Goal: Transaction & Acquisition: Book appointment/travel/reservation

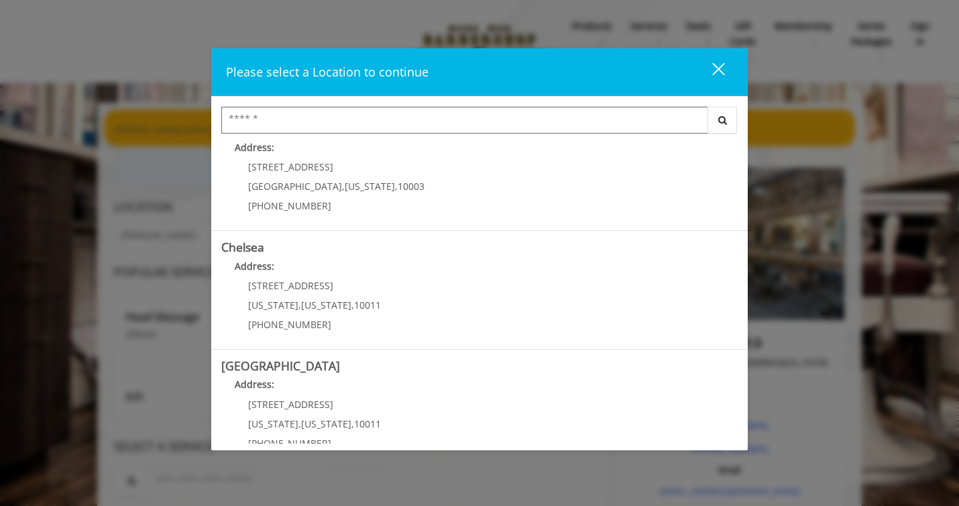
scroll to position [27, 0]
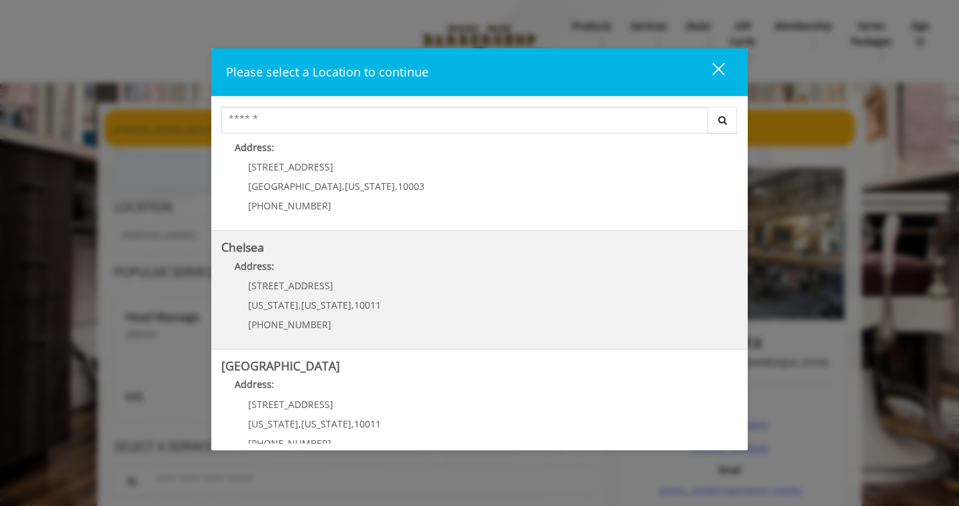
click at [288, 307] on span "[US_STATE]" at bounding box center [273, 304] width 50 height 13
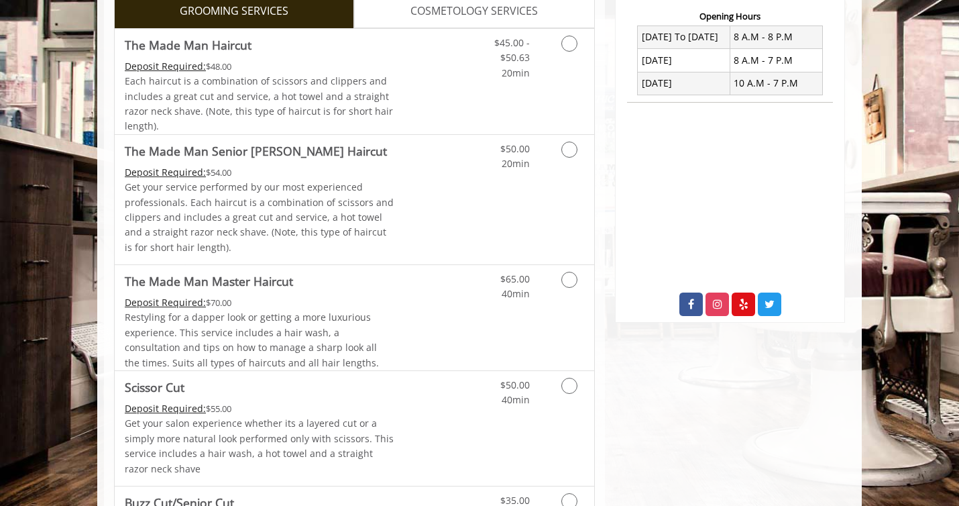
scroll to position [518, 0]
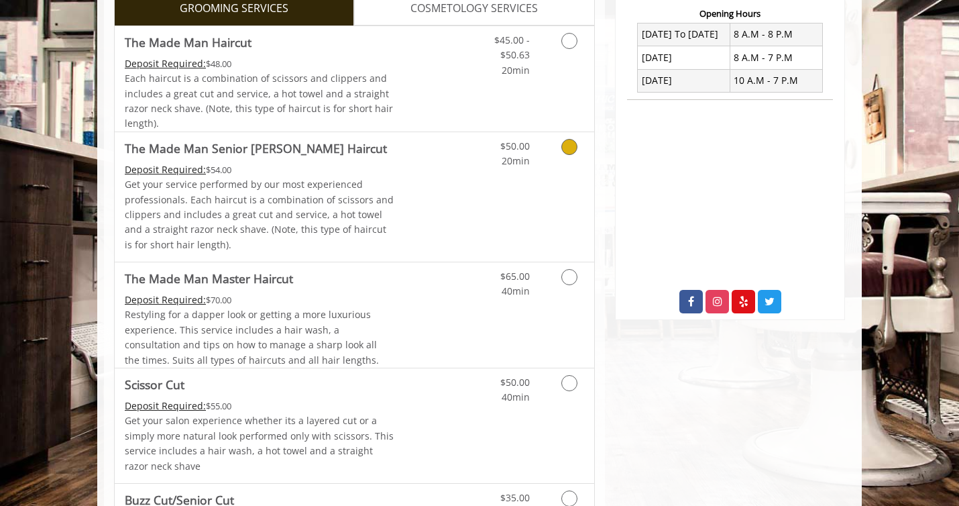
click at [573, 169] on link "Grooming services" at bounding box center [567, 150] width 34 height 37
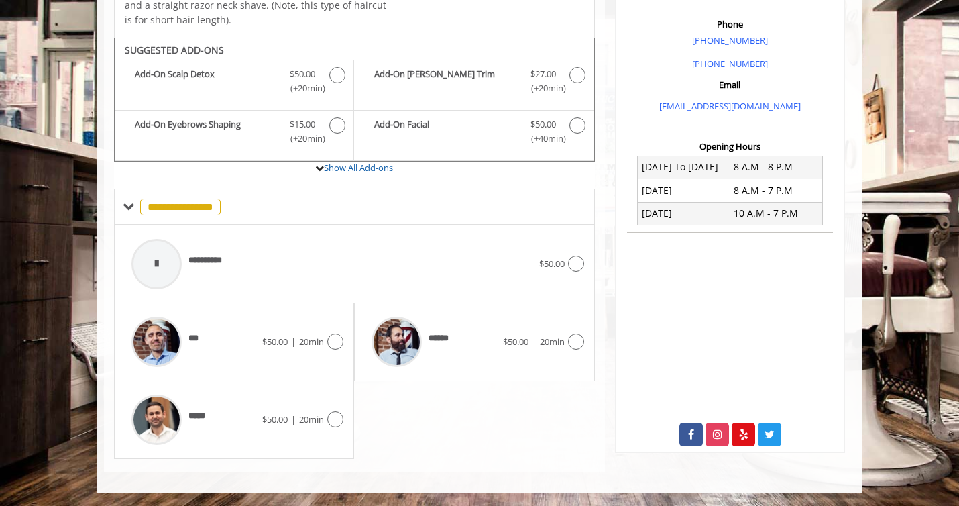
scroll to position [449, 0]
click at [171, 344] on img at bounding box center [156, 342] width 50 height 50
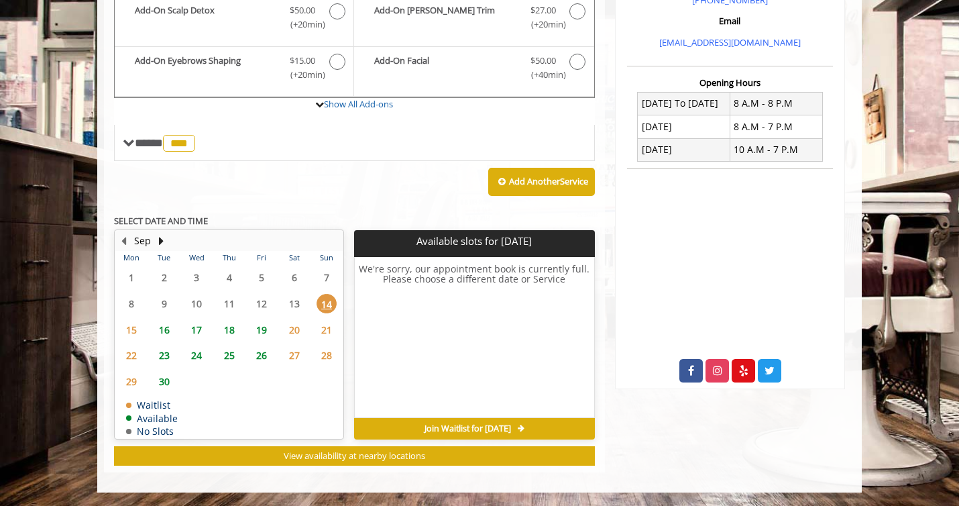
scroll to position [449, 0]
click at [226, 365] on span "25" at bounding box center [229, 354] width 20 height 19
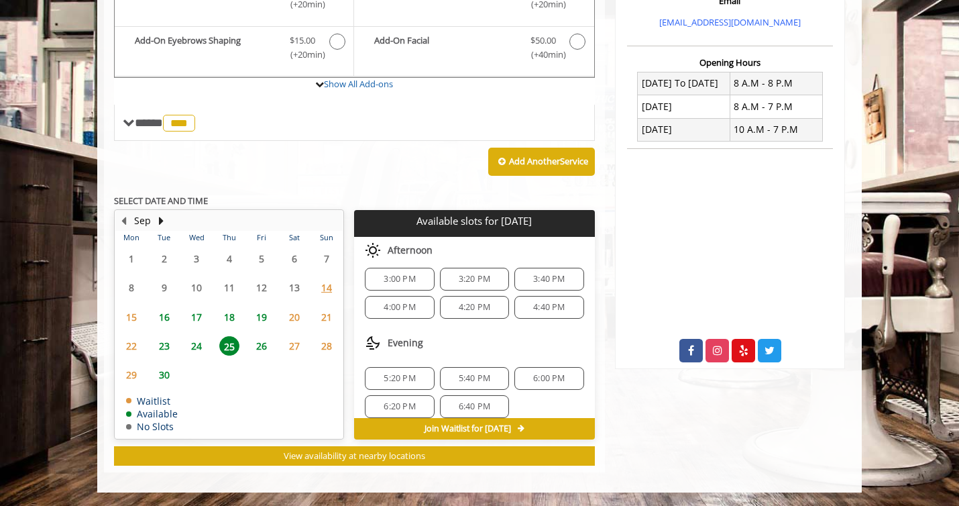
scroll to position [10, 0]
click at [198, 336] on span "24" at bounding box center [196, 345] width 20 height 19
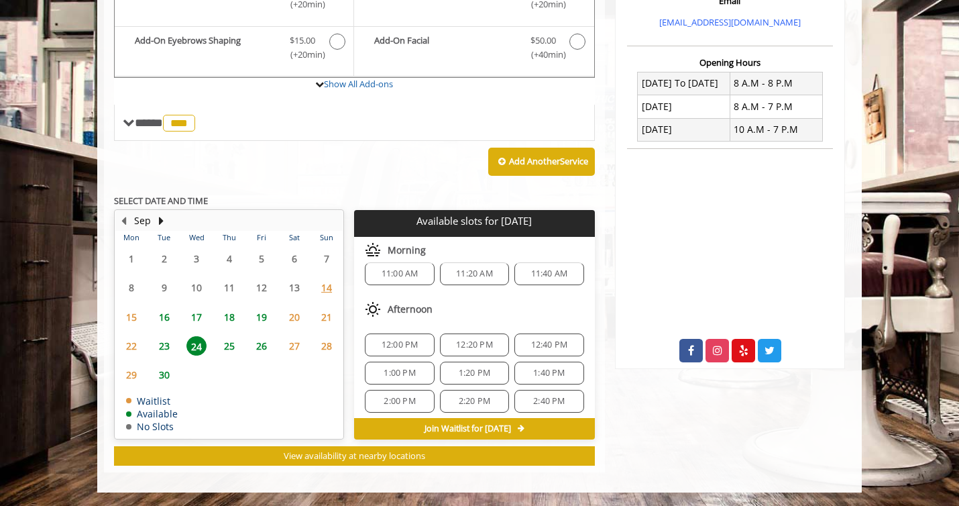
scroll to position [0, 0]
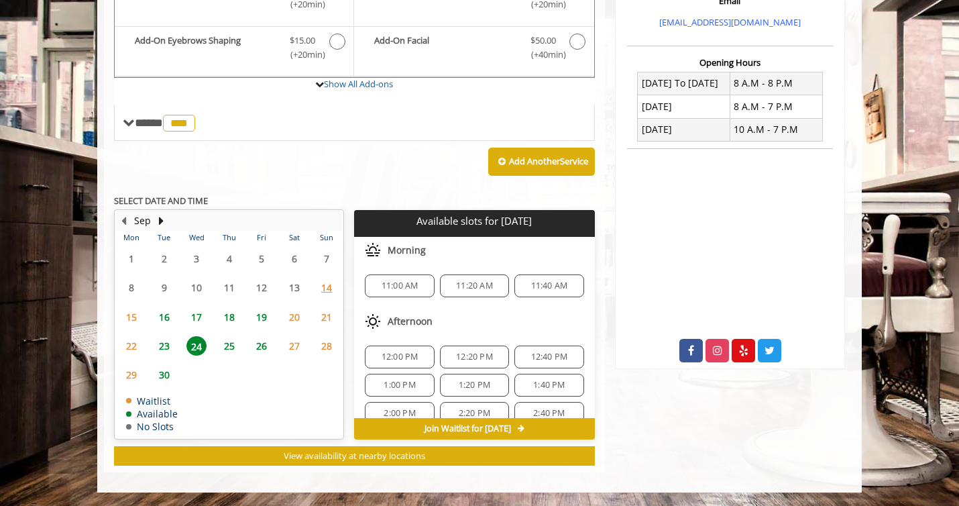
click at [229, 339] on span "25" at bounding box center [229, 345] width 20 height 19
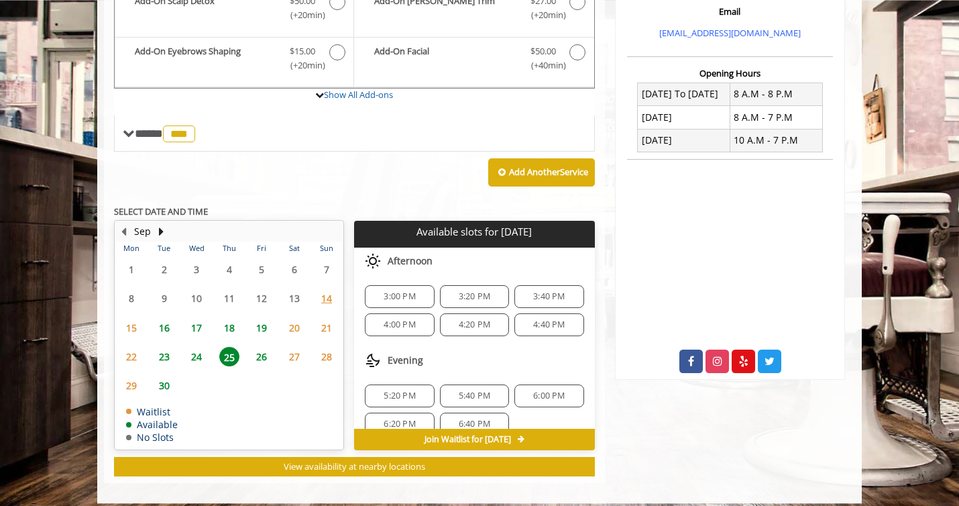
click at [526, 274] on div "Afternoon" at bounding box center [474, 260] width 240 height 27
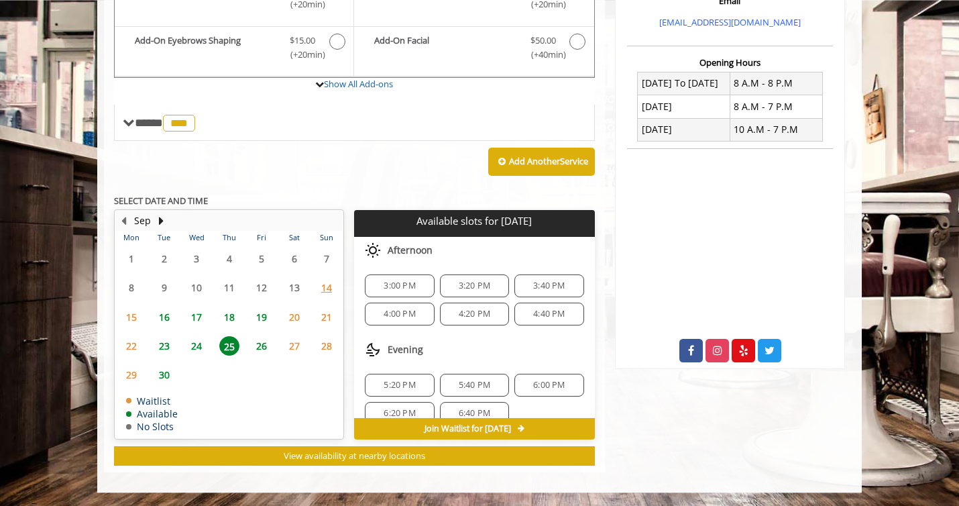
scroll to position [548, 0]
click at [196, 343] on span "24" at bounding box center [196, 345] width 20 height 19
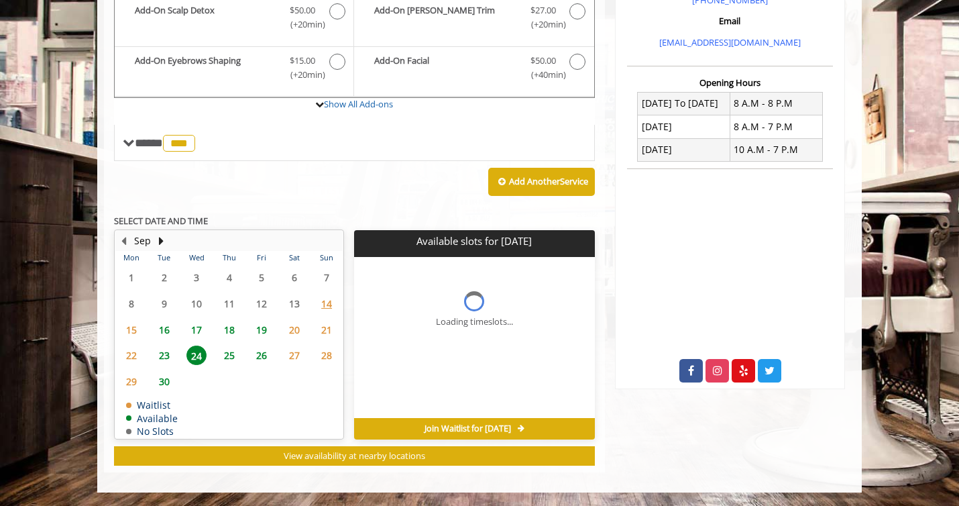
scroll to position [550, 0]
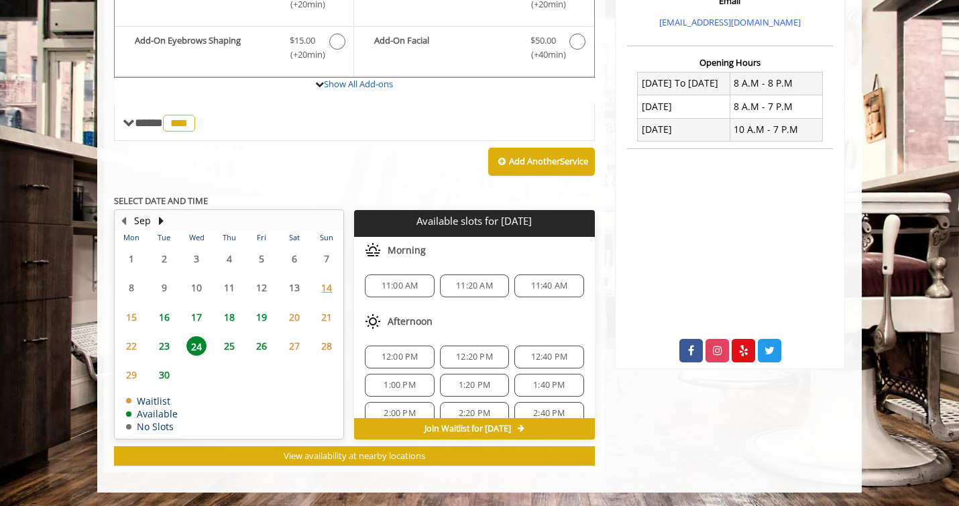
click at [170, 337] on span "23" at bounding box center [164, 345] width 20 height 19
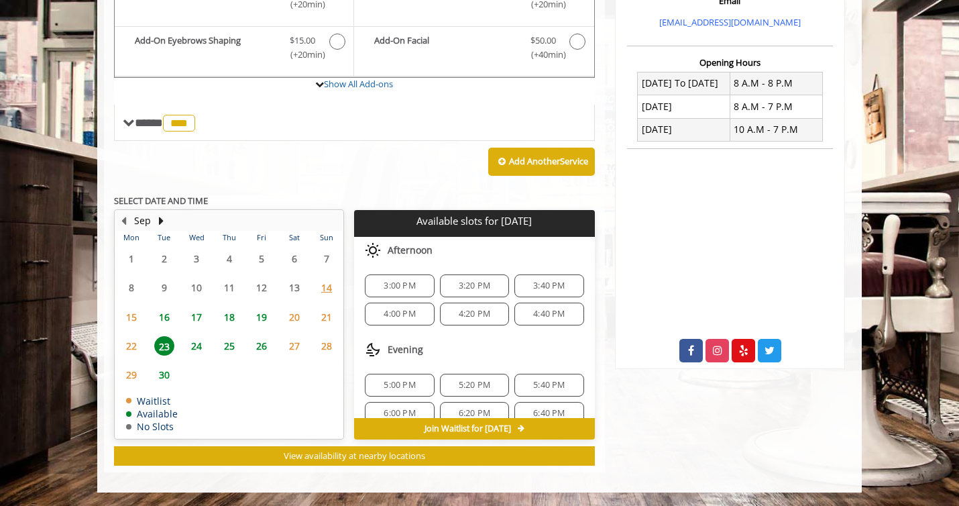
click at [199, 341] on span "24" at bounding box center [196, 345] width 20 height 19
